Goal: Transaction & Acquisition: Obtain resource

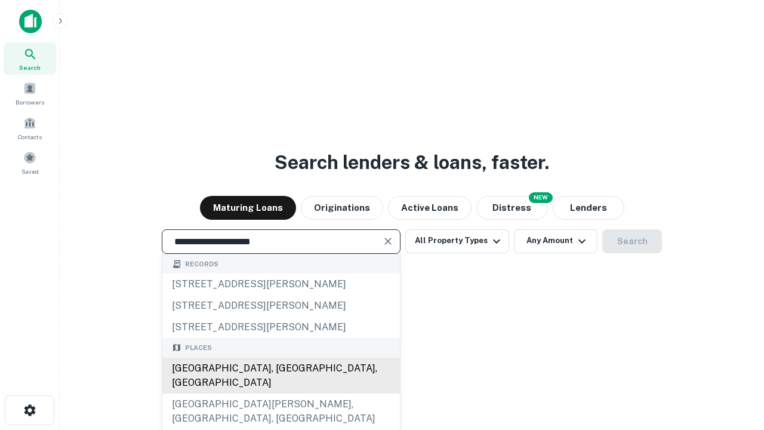
click at [280, 393] on div "[GEOGRAPHIC_DATA], [GEOGRAPHIC_DATA], [GEOGRAPHIC_DATA]" at bounding box center [280, 375] width 237 height 36
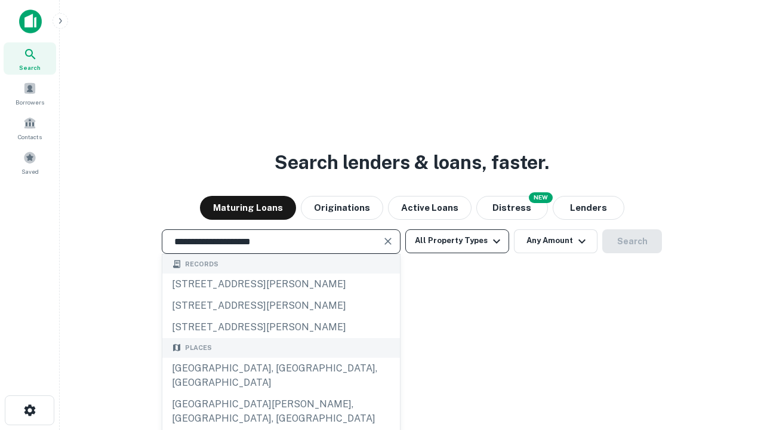
type input "**********"
click at [457, 240] on button "All Property Types" at bounding box center [457, 241] width 104 height 24
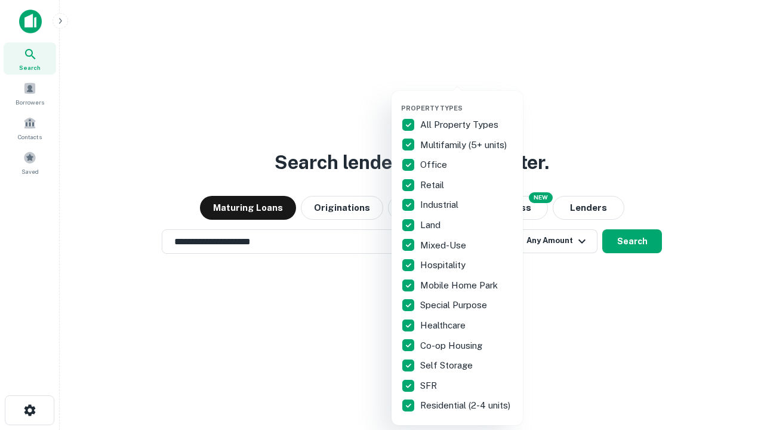
click at [467, 100] on button "button" at bounding box center [466, 100] width 131 height 1
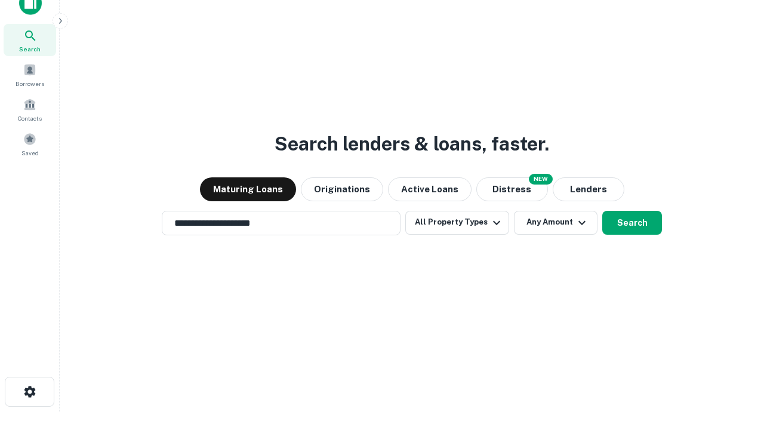
scroll to position [7, 144]
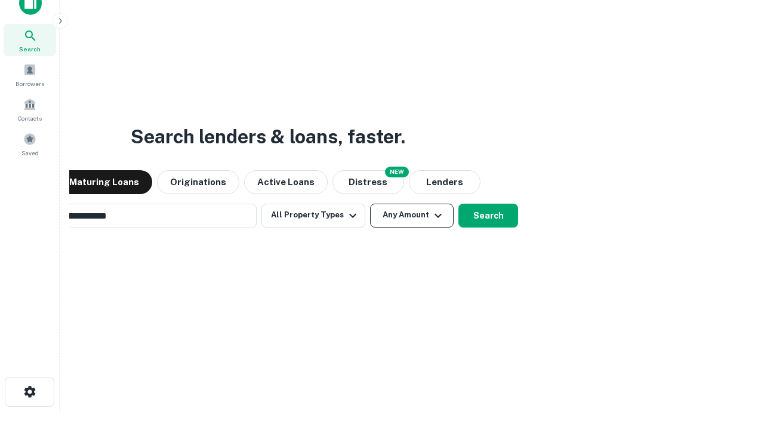
click at [370, 203] on button "Any Amount" at bounding box center [412, 215] width 84 height 24
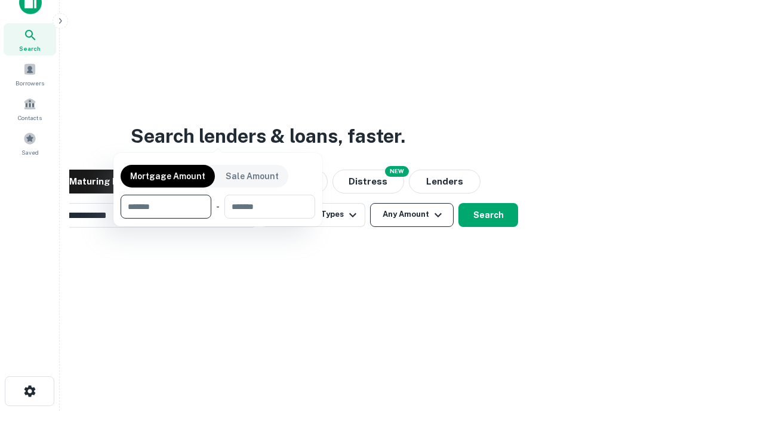
scroll to position [86, 338]
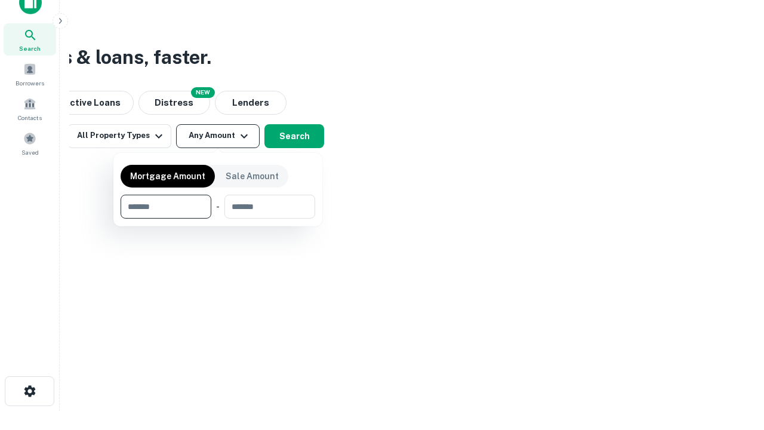
type input "*******"
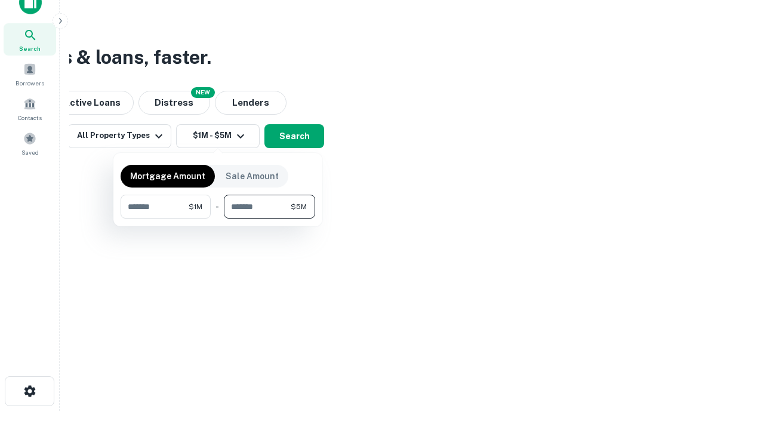
type input "*******"
click at [218, 218] on button "button" at bounding box center [218, 218] width 195 height 1
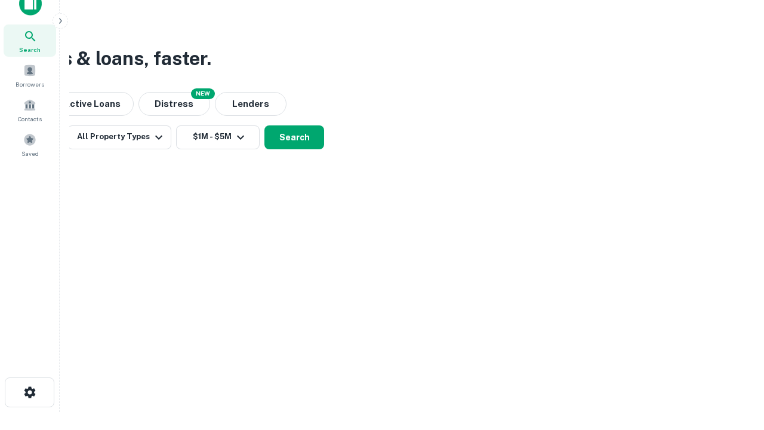
scroll to position [7, 220]
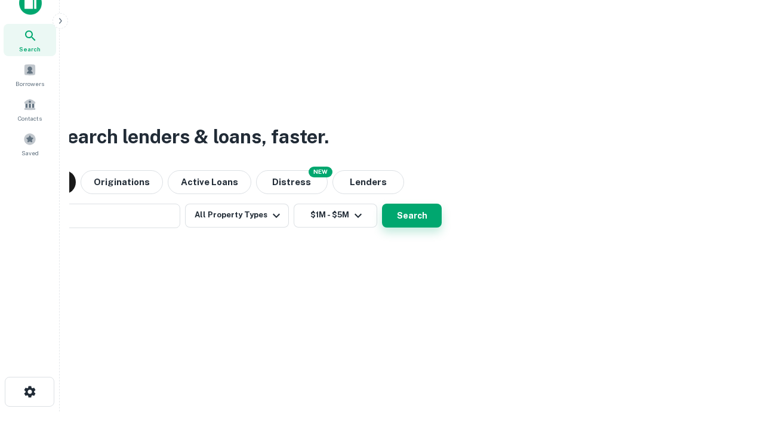
click at [382, 203] on button "Search" at bounding box center [412, 215] width 60 height 24
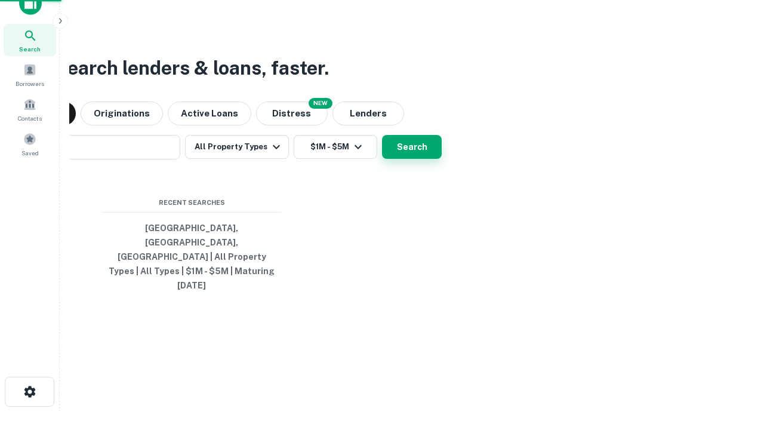
scroll to position [32, 338]
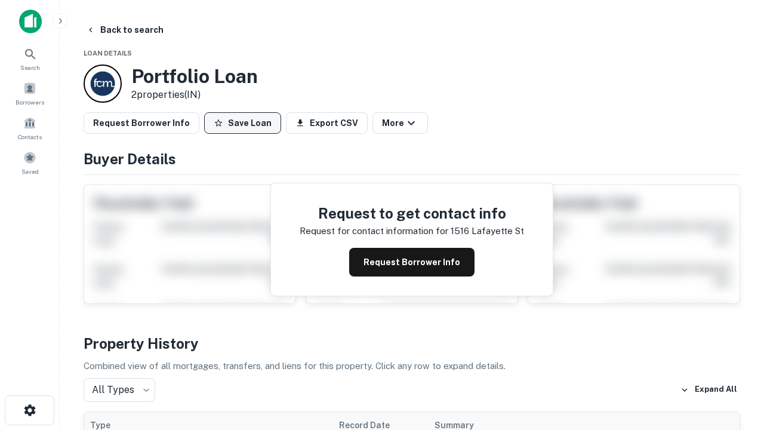
click at [242, 123] on button "Save Loan" at bounding box center [242, 122] width 77 height 21
click at [245, 123] on button "Loan Saved" at bounding box center [245, 122] width 82 height 21
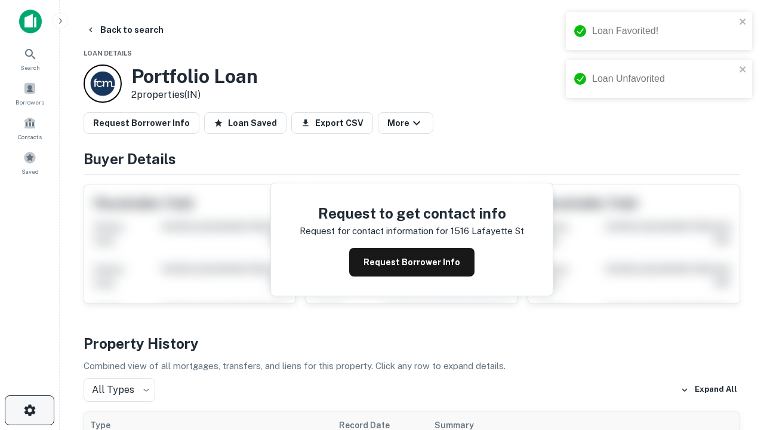
click at [29, 410] on icon "button" at bounding box center [30, 410] width 14 height 14
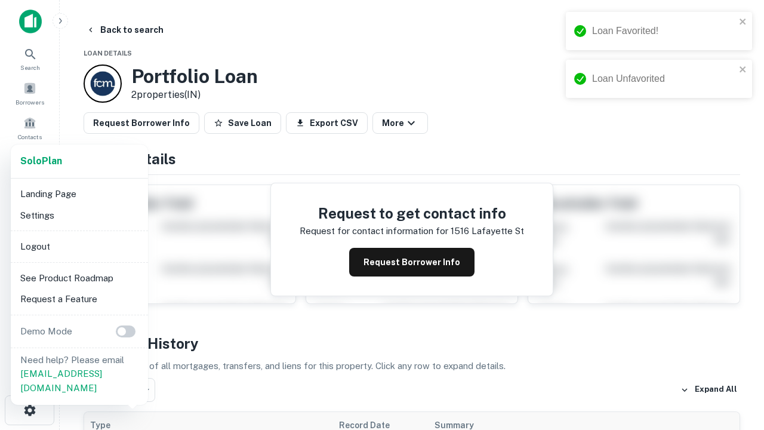
click at [79, 246] on li "Logout" at bounding box center [80, 246] width 128 height 21
